Goal: Check status: Check status

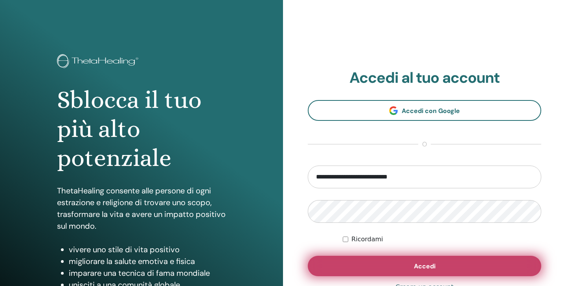
click at [424, 267] on span "Accedi" at bounding box center [425, 266] width 22 height 8
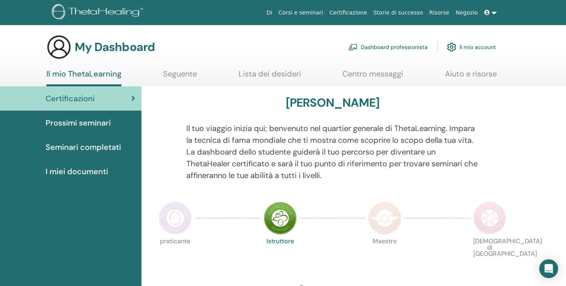
click at [86, 147] on span "Seminari completati" at bounding box center [83, 147] width 75 height 12
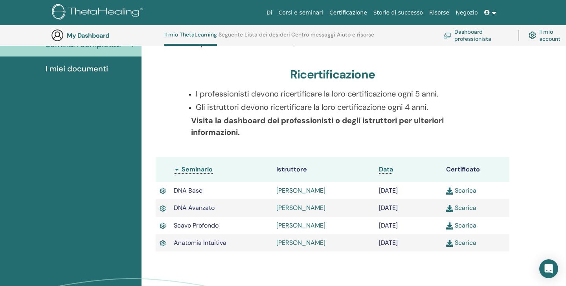
scroll to position [123, 0]
click at [292, 173] on th "Istruttore" at bounding box center [323, 170] width 103 height 25
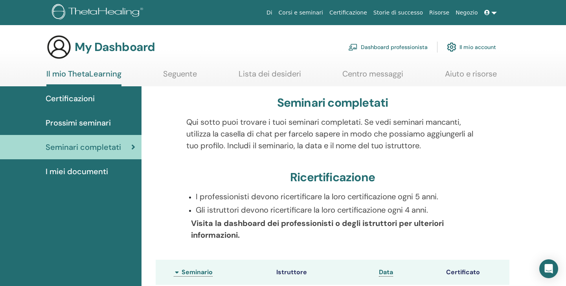
scroll to position [0, 0]
click at [75, 150] on span "Seminari completati" at bounding box center [83, 147] width 75 height 12
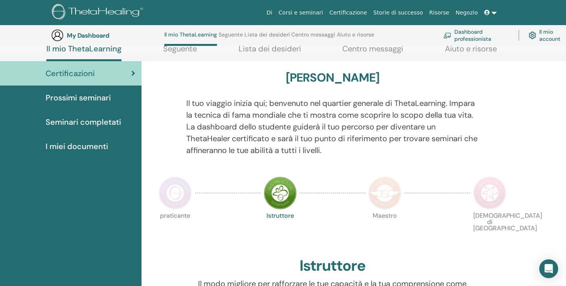
scroll to position [98, 0]
